Goal: Transaction & Acquisition: Purchase product/service

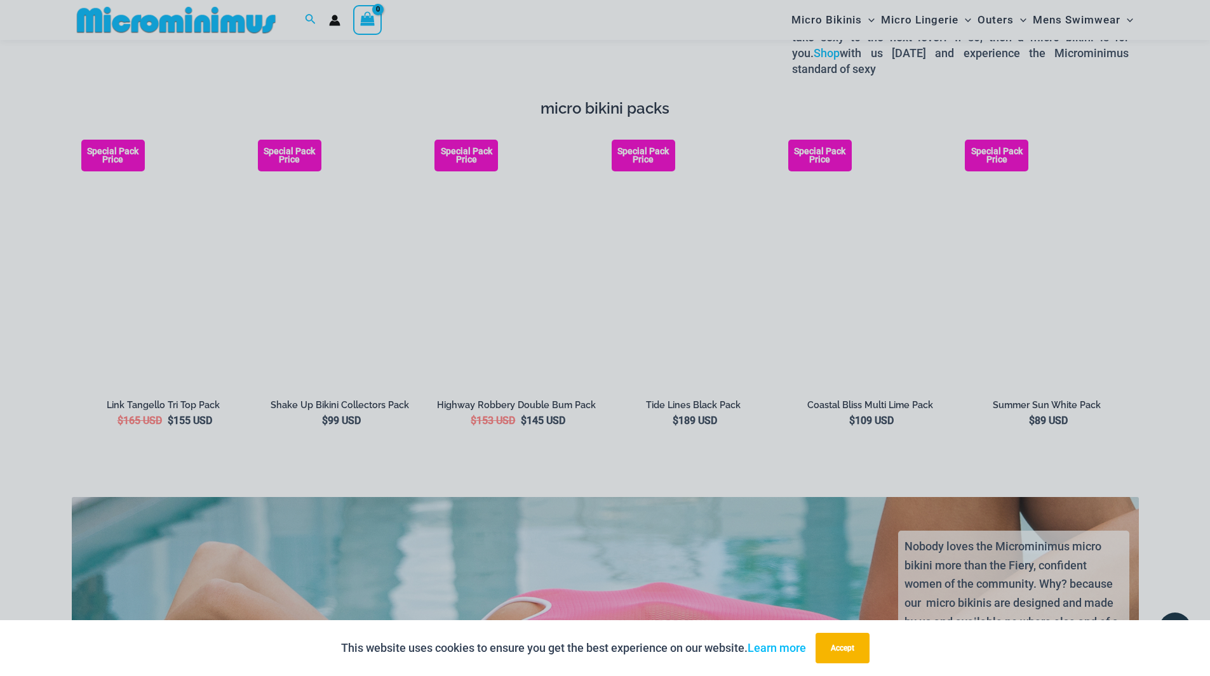
scroll to position [2402, 0]
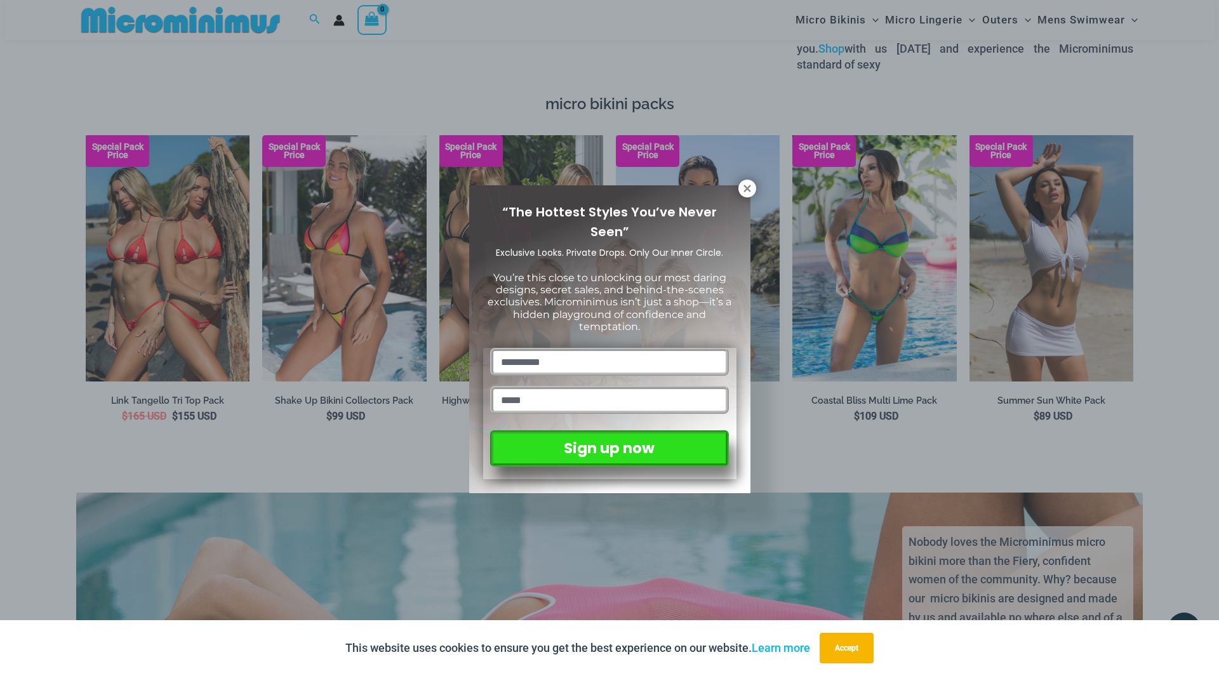
drag, startPoint x: 745, startPoint y: 180, endPoint x: 738, endPoint y: 197, distance: 18.5
click at [744, 180] on button at bounding box center [748, 189] width 18 height 18
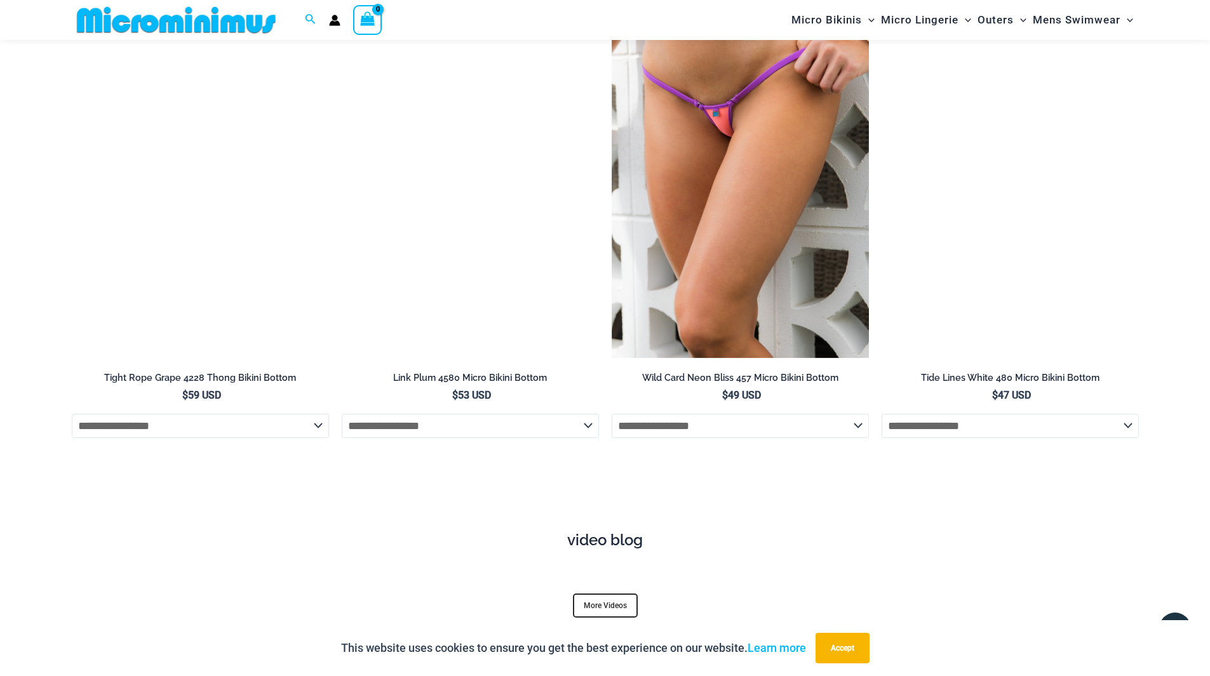
scroll to position [4307, 0]
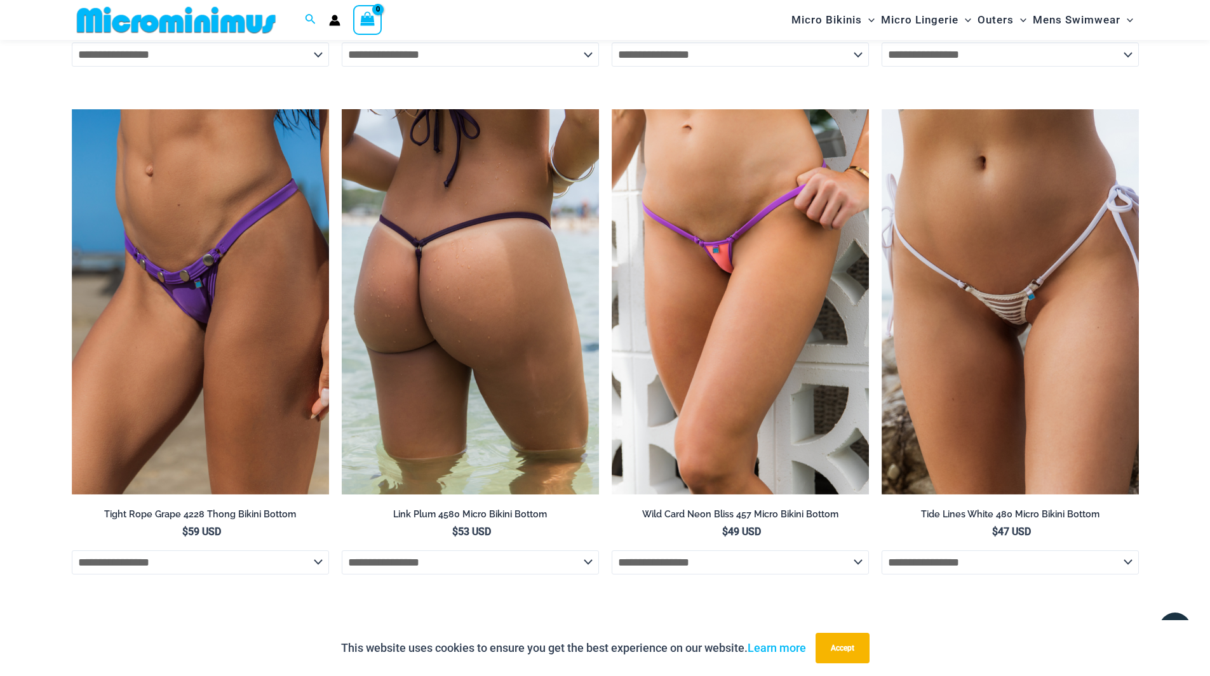
click at [485, 302] on img at bounding box center [470, 302] width 257 height 386
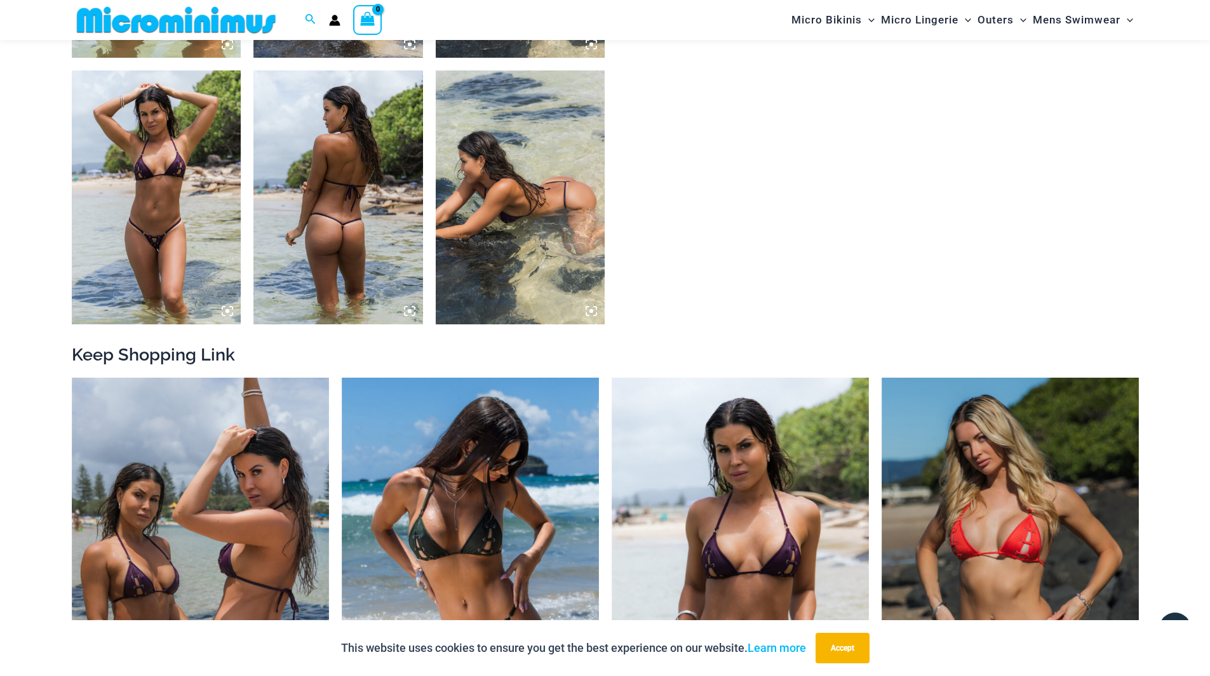
scroll to position [1258, 0]
